Goal: Find specific page/section: Find specific page/section

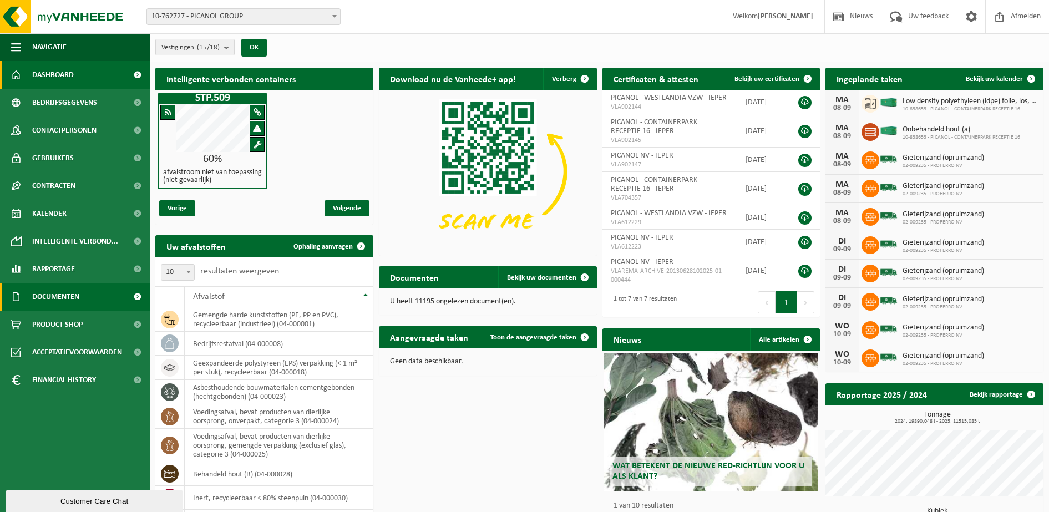
click at [60, 290] on span "Documenten" at bounding box center [55, 297] width 47 height 28
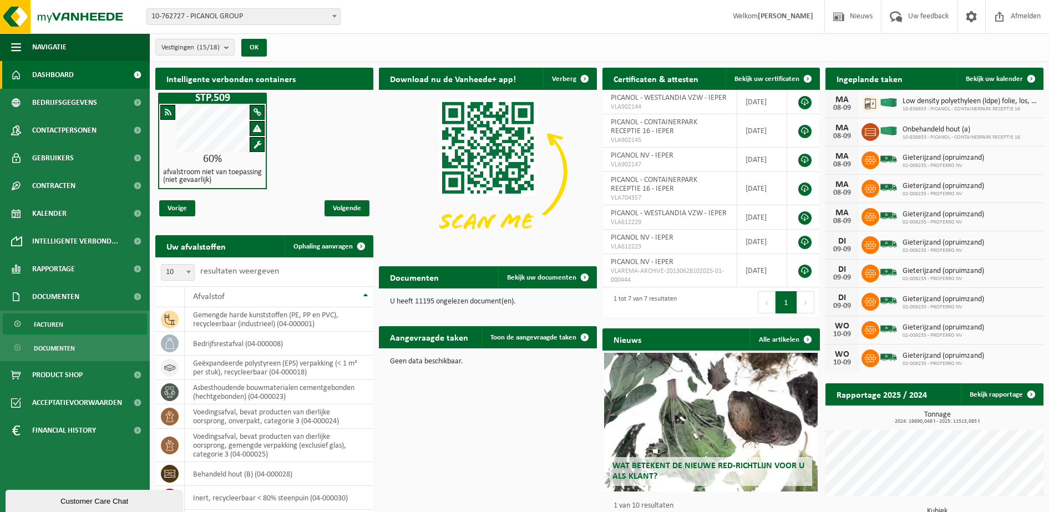
click at [63, 317] on link "Facturen" at bounding box center [75, 323] width 144 height 21
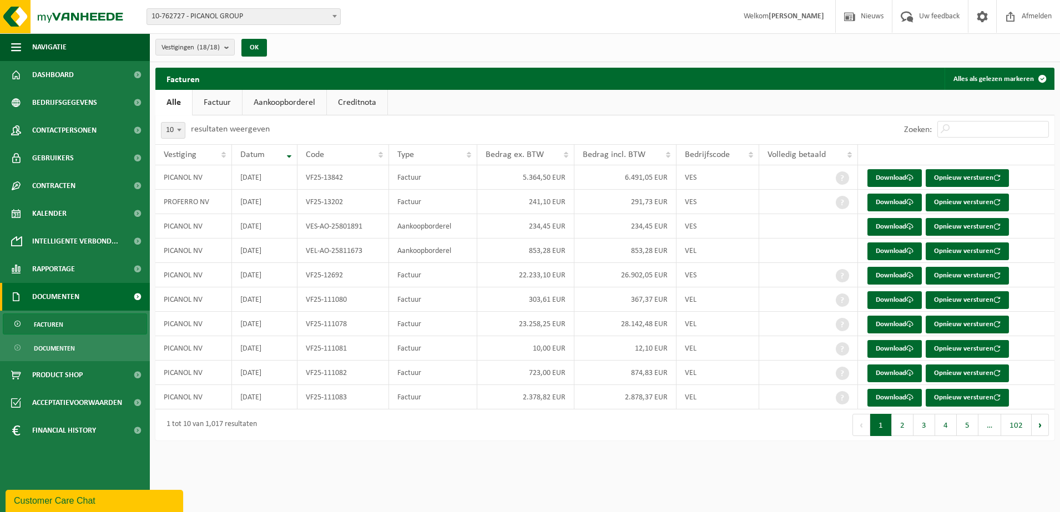
click at [184, 137] on span "10" at bounding box center [172, 131] width 23 height 16
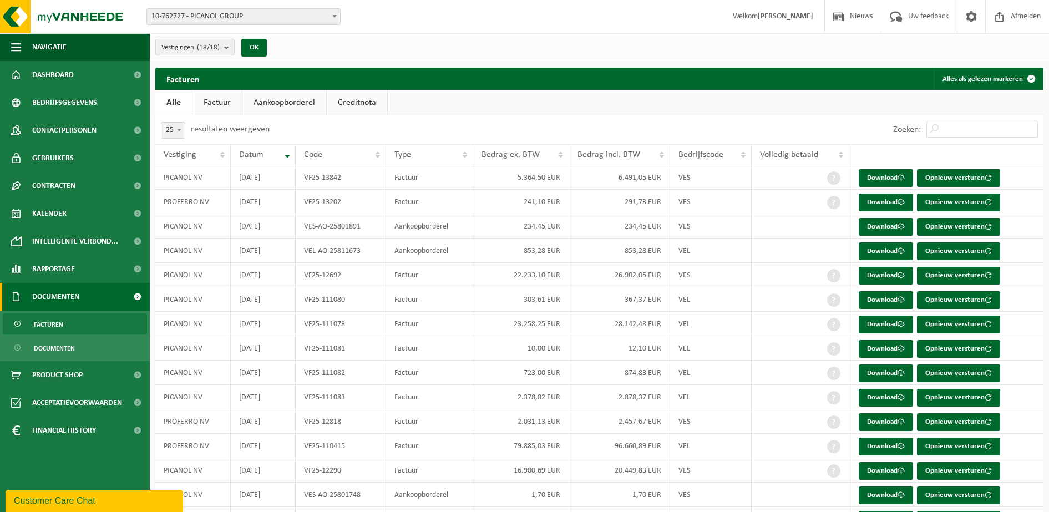
click at [183, 130] on span at bounding box center [179, 130] width 11 height 14
select select "50"
